Goal: Information Seeking & Learning: Learn about a topic

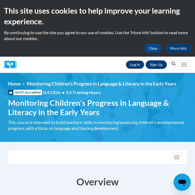
click at [135, 63] on link "Log In" at bounding box center [135, 64] width 18 height 9
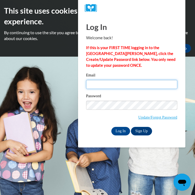
click at [113, 84] on input "Email" at bounding box center [131, 84] width 91 height 9
type input "q"
type input "amberlpete@gmail.com"
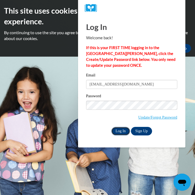
click at [119, 132] on input "Log In" at bounding box center [120, 131] width 19 height 9
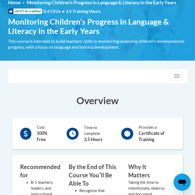
scroll to position [64, 0]
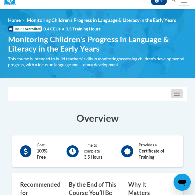
click at [173, 94] on button "Toggle navigation" at bounding box center [177, 93] width 12 height 9
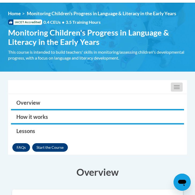
scroll to position [75, 0]
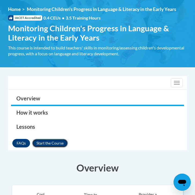
click at [58, 143] on button "Enroll" at bounding box center [50, 143] width 36 height 9
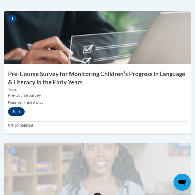
scroll to position [194, 0]
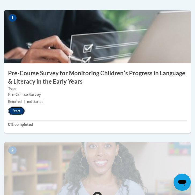
click at [16, 110] on button "Start" at bounding box center [16, 111] width 17 height 9
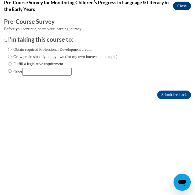
scroll to position [0, 0]
click at [44, 73] on input "Other" at bounding box center [46, 71] width 49 height 7
click at [10, 70] on input "Other" at bounding box center [9, 71] width 3 height 6
radio input "true"
click at [34, 70] on input "Other" at bounding box center [46, 71] width 49 height 7
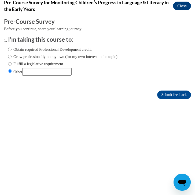
type input "C"
type input "Graduate class requirement"
click at [165, 95] on input "Submit feedback" at bounding box center [174, 95] width 34 height 9
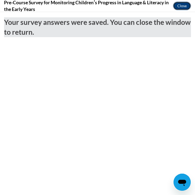
click at [185, 8] on button "Close" at bounding box center [182, 6] width 18 height 9
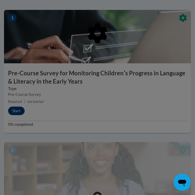
click at [17, 112] on div at bounding box center [97, 97] width 195 height 195
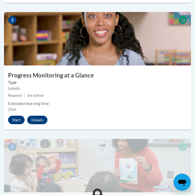
scroll to position [325, 0]
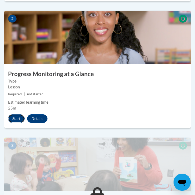
click at [17, 118] on button "Start" at bounding box center [16, 119] width 17 height 9
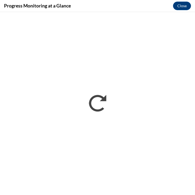
scroll to position [0, 0]
